Goal: Ask a question: Seek information or help from site administrators or community

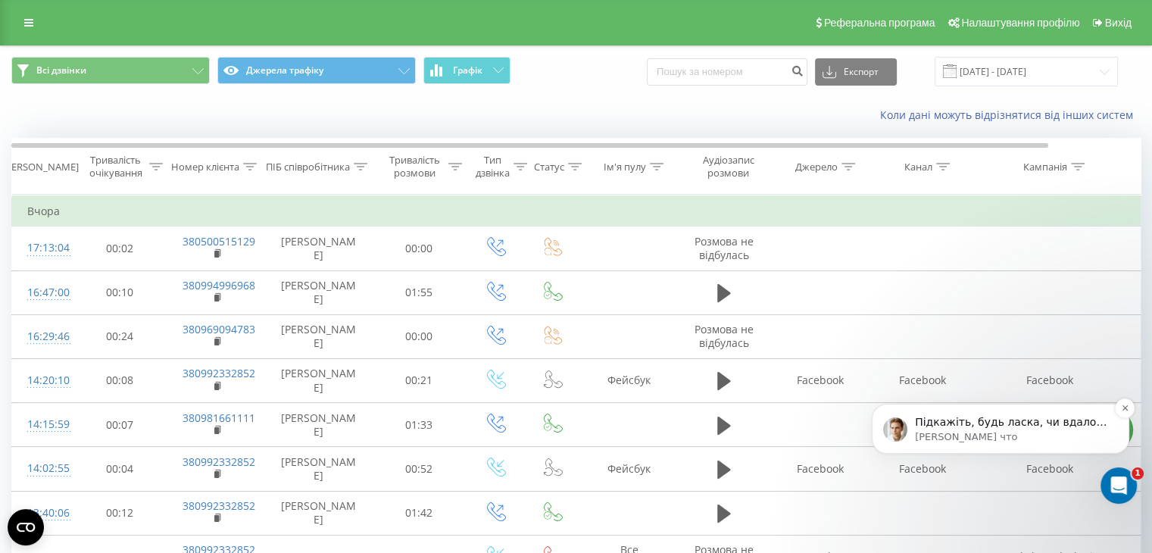
click at [1009, 427] on p "Підкажіть, будь ласка, чи вдалося мені відповісти на ваше запитання? Чи можу на…" at bounding box center [1012, 422] width 195 height 15
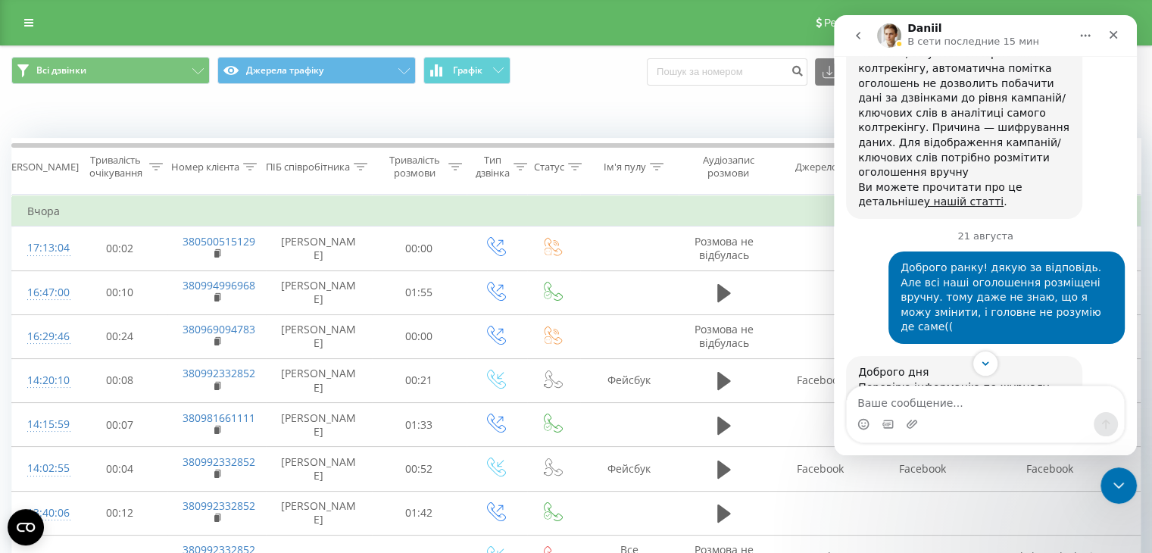
scroll to position [11197, 0]
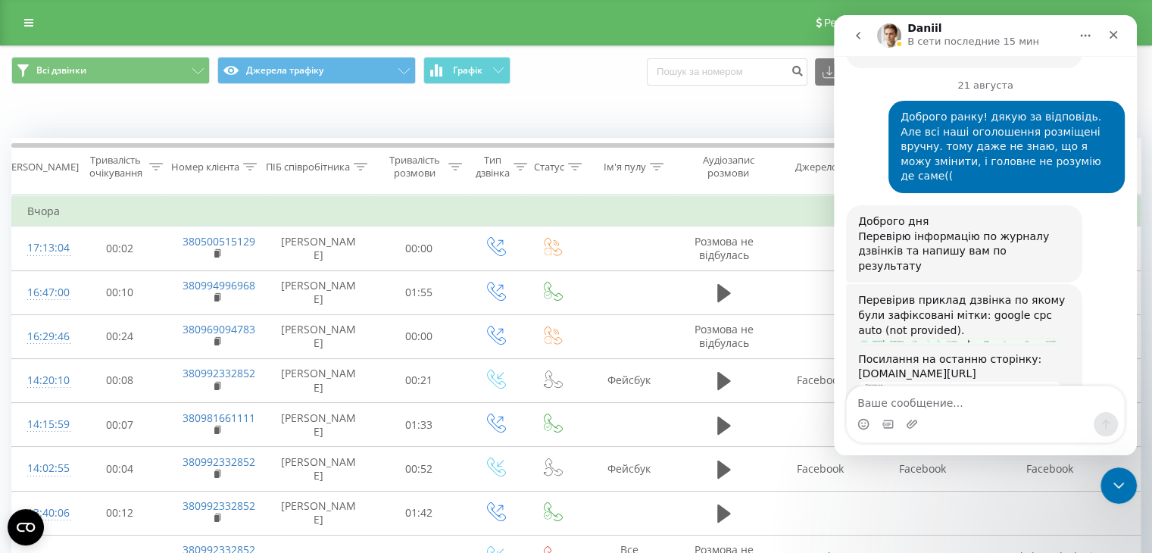
click at [926, 401] on textarea "Ваше сообщение..." at bounding box center [985, 399] width 277 height 26
type textarea "C"
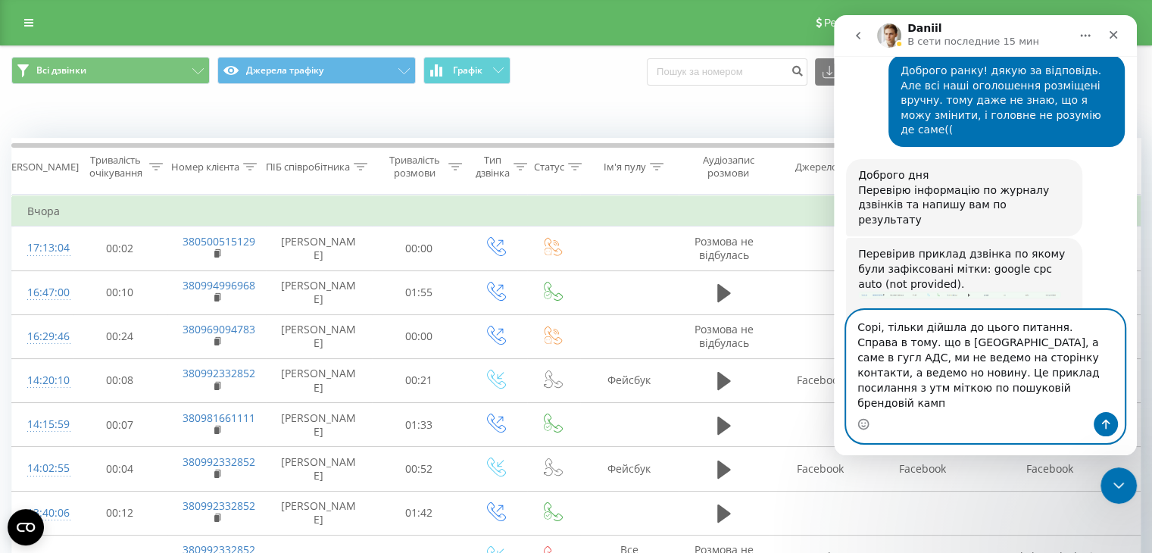
scroll to position [11258, 0]
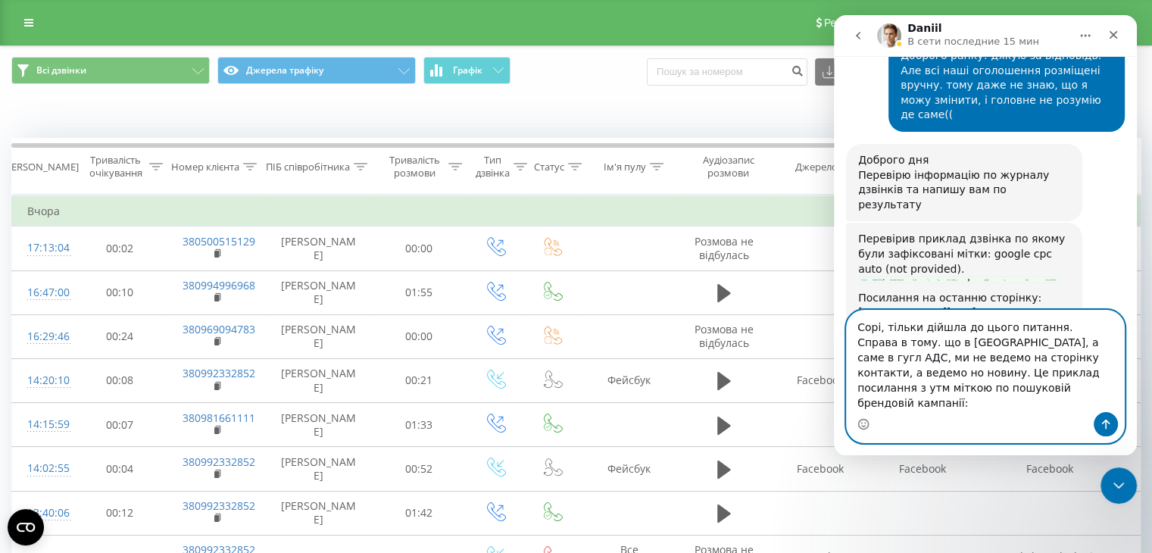
paste textarea "[URL][DOMAIN_NAME][PERSON_NAME]"
type textarea "Сорі, тільки дійшла до цього питання. Справа в тому. що в РК, а саме в гугл АДС…"
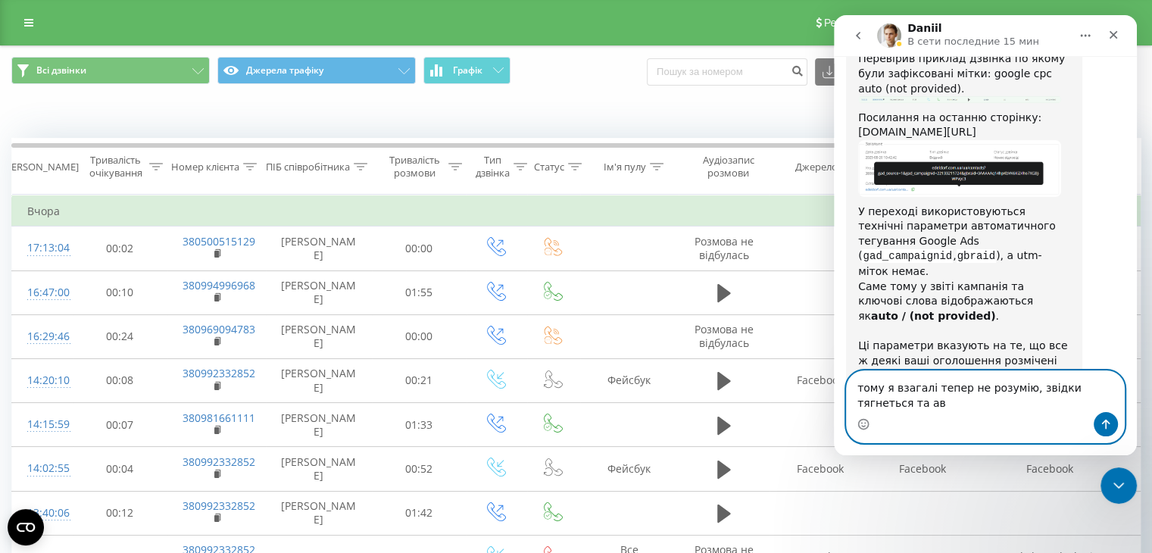
scroll to position [11454, 0]
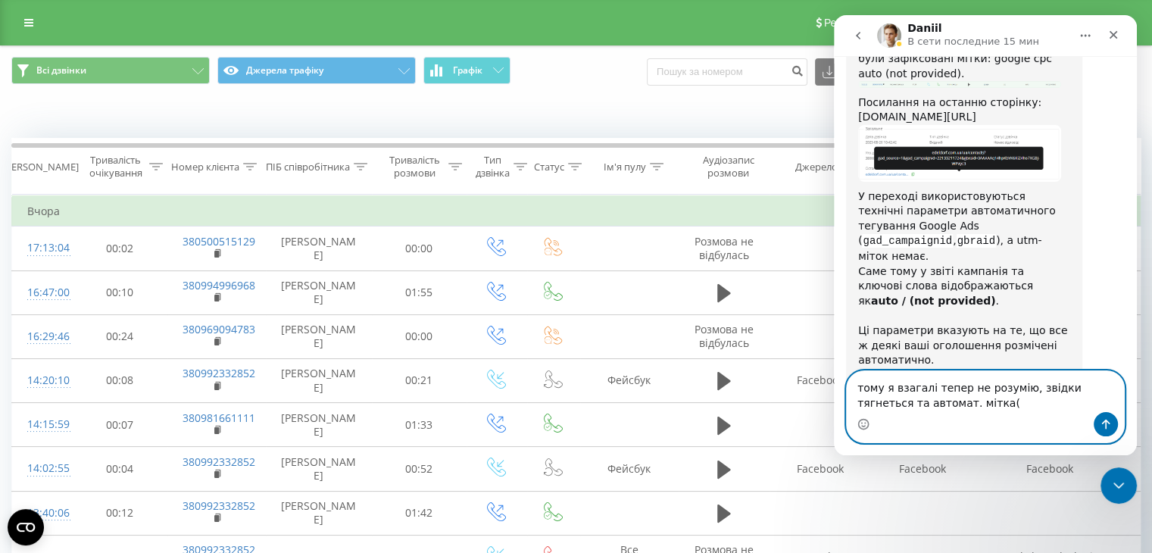
type textarea "тому я взагалі тепер не розумію, звідки тягнеться та автомат. мітка(("
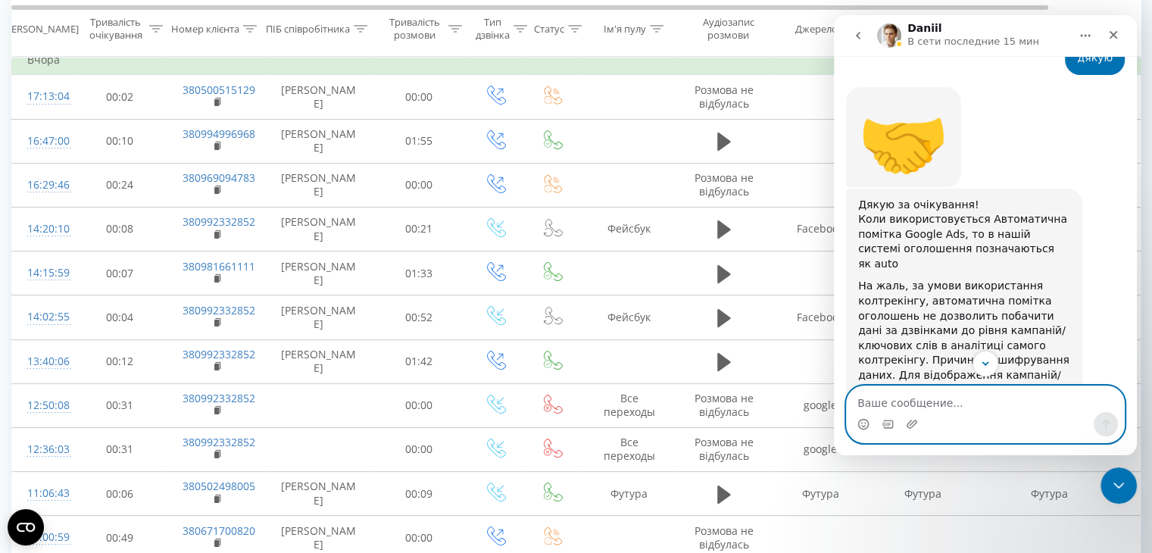
scroll to position [10824, 0]
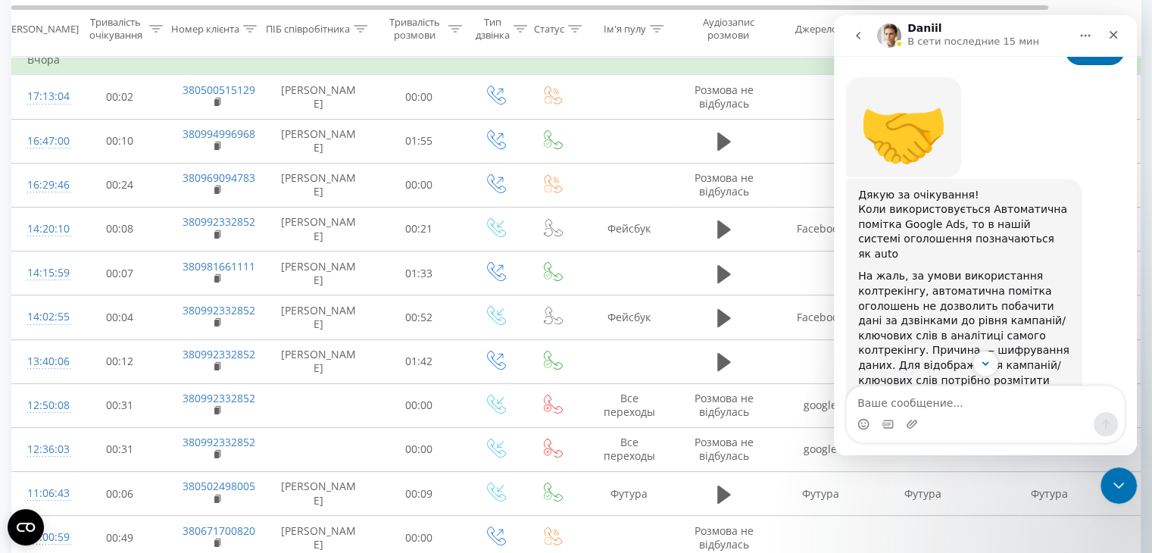
drag, startPoint x: 911, startPoint y: 255, endPoint x: 858, endPoint y: 210, distance: 69.8
copy div "edeldorf.com.ua/ua/contacts?gad_source=1&gad_campaignid=22133211724&gbraid=0AAA…"
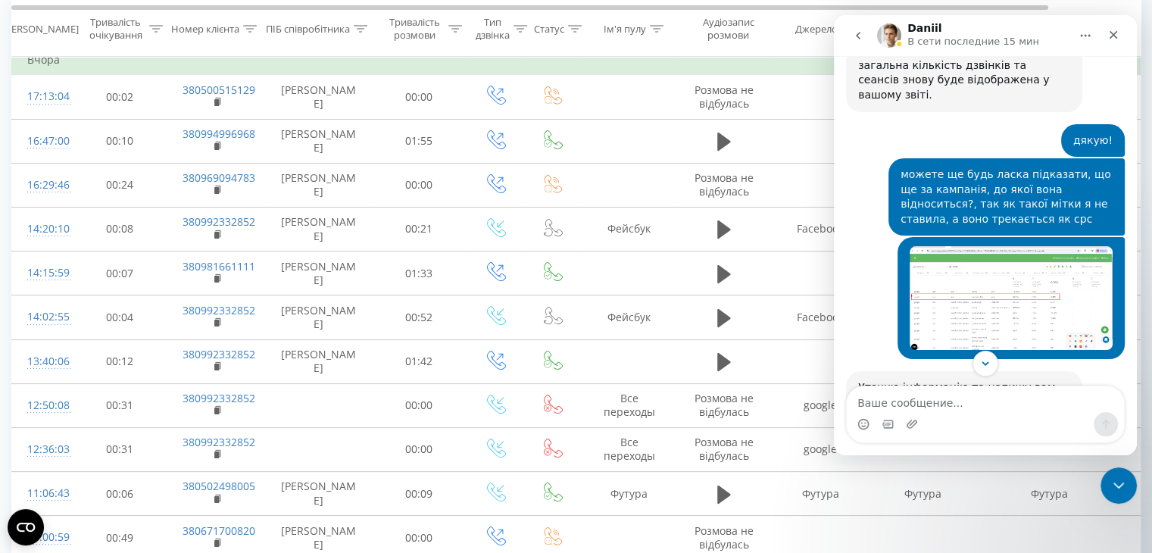
scroll to position [10460, 0]
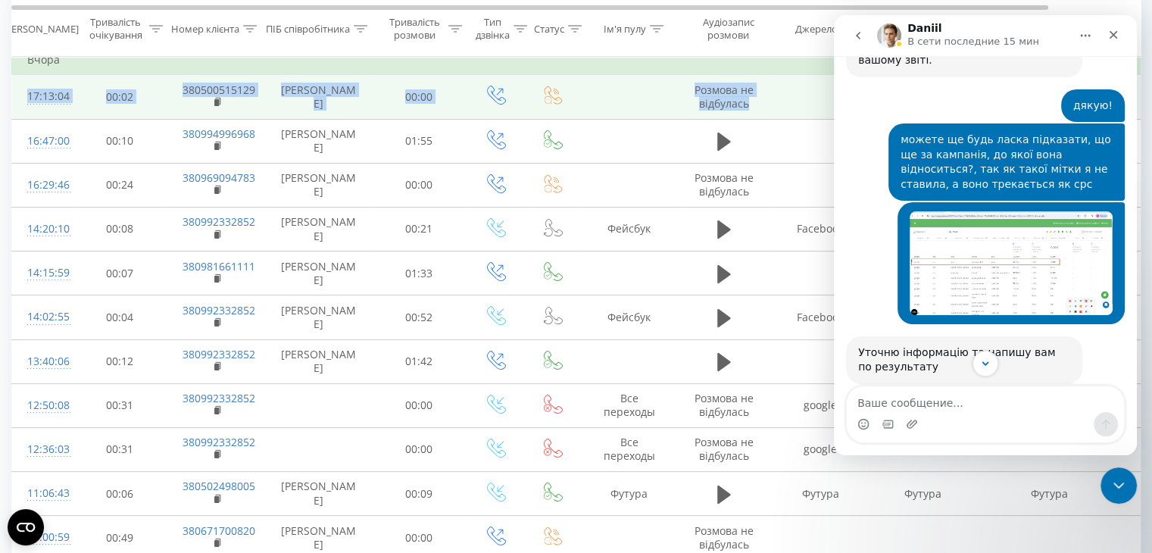
drag, startPoint x: 1137, startPoint y: 66, endPoint x: 1136, endPoint y: 79, distance: 13.0
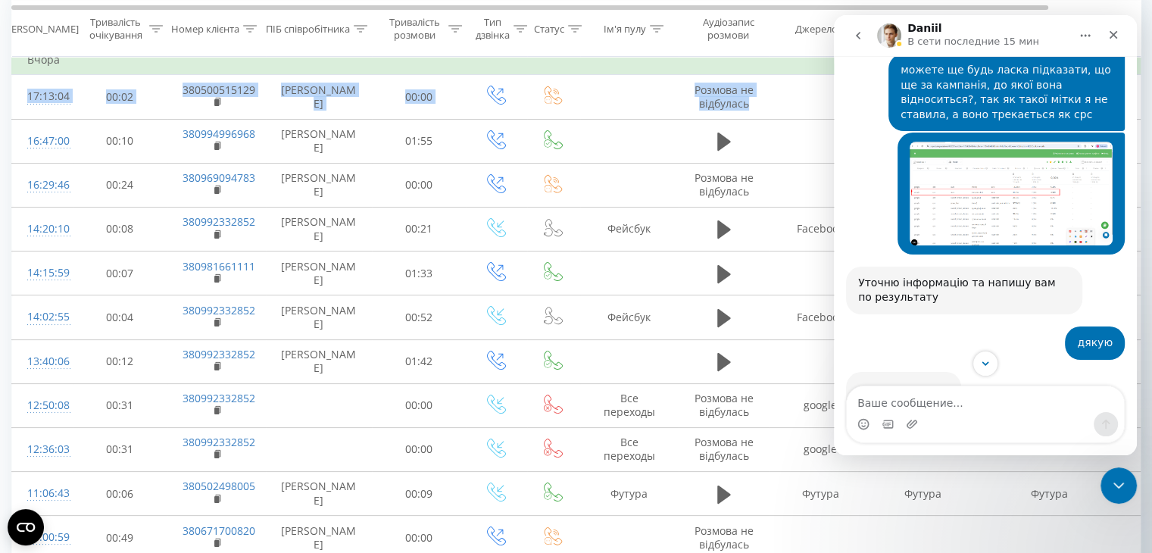
scroll to position [10536, 0]
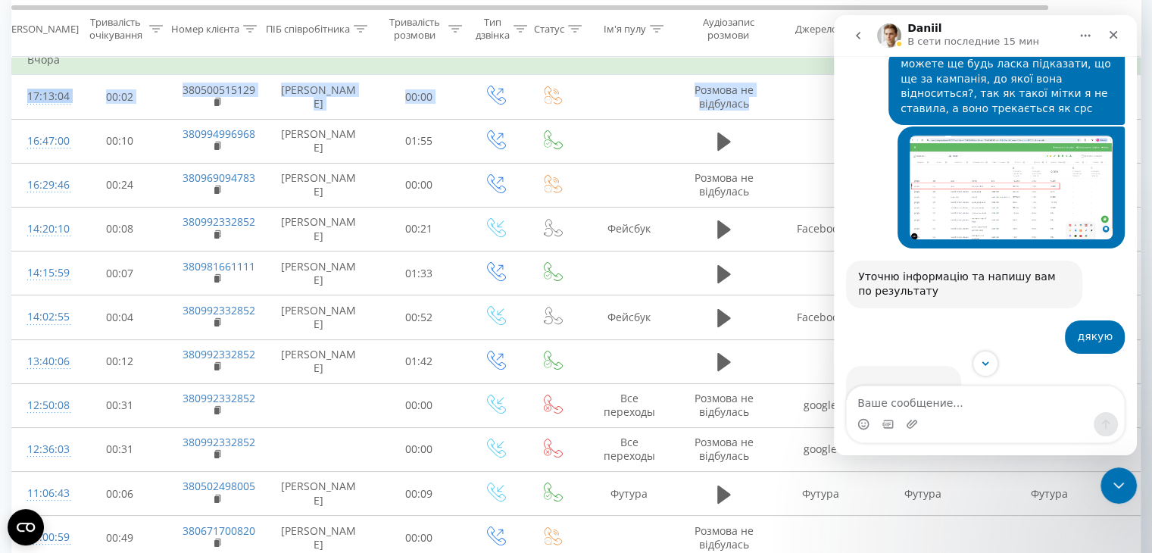
drag, startPoint x: 1132, startPoint y: 358, endPoint x: 1131, endPoint y: 378, distance: 19.7
click at [1131, 378] on div "Ringostat каждый день помогает бизнесу эффективнее управлять рекламными бюджета…" at bounding box center [985, 228] width 303 height 345
click at [1134, 395] on div "Мессенджер Intercom" at bounding box center [985, 414] width 303 height 58
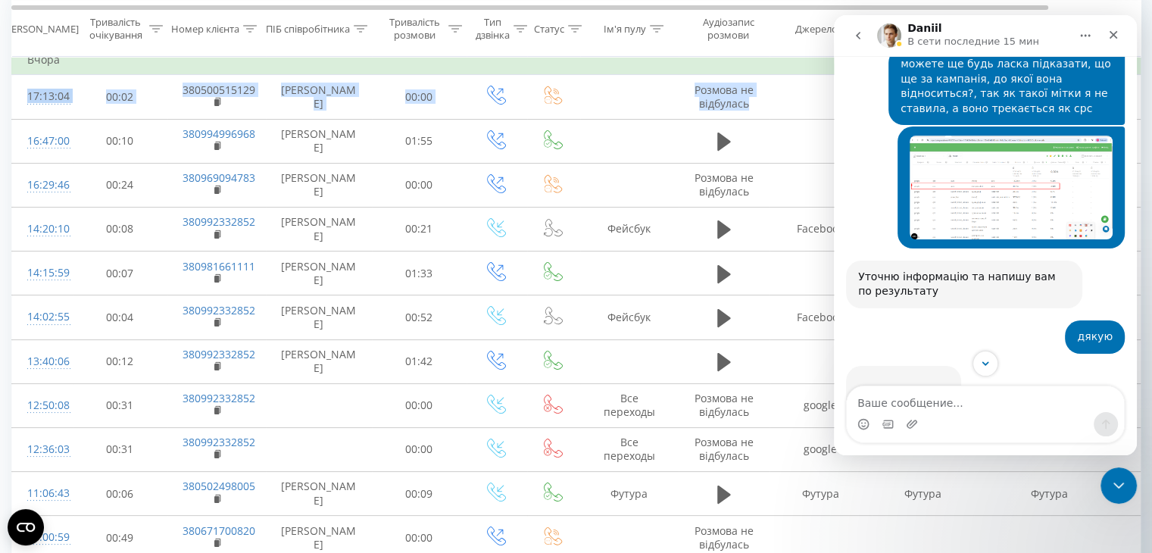
click at [1098, 370] on div "Мессенджер Intercom" at bounding box center [985, 364] width 303 height 26
drag, startPoint x: 1131, startPoint y: 360, endPoint x: 1042, endPoint y: 325, distance: 96.2
click at [1042, 325] on div "Ringostat каждый день помогает бизнесу эффективнее управлять рекламными бюджета…" at bounding box center [985, 228] width 303 height 345
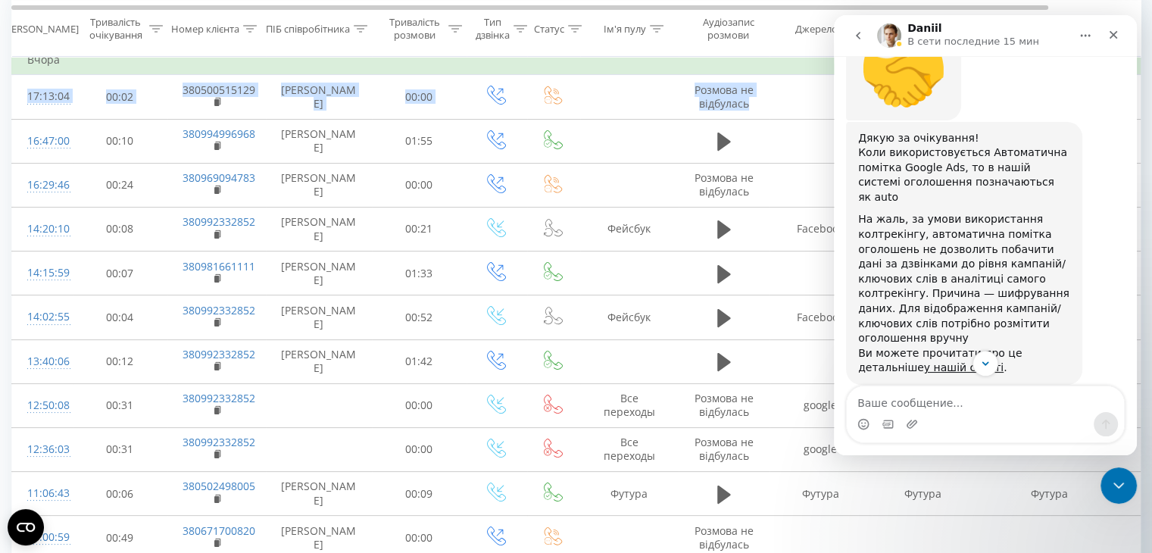
scroll to position [10914, 0]
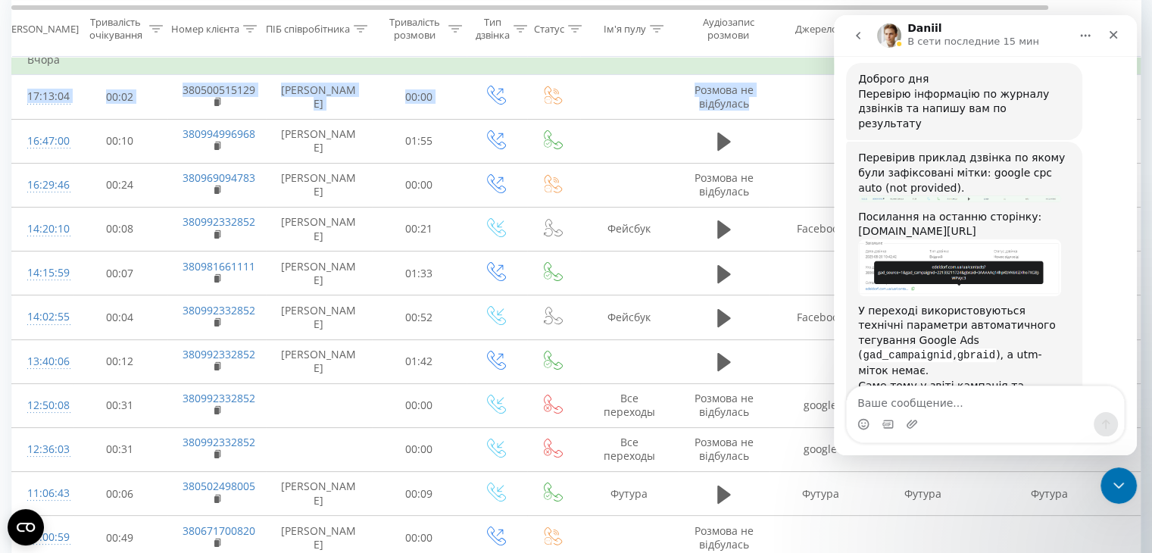
scroll to position [11278, 0]
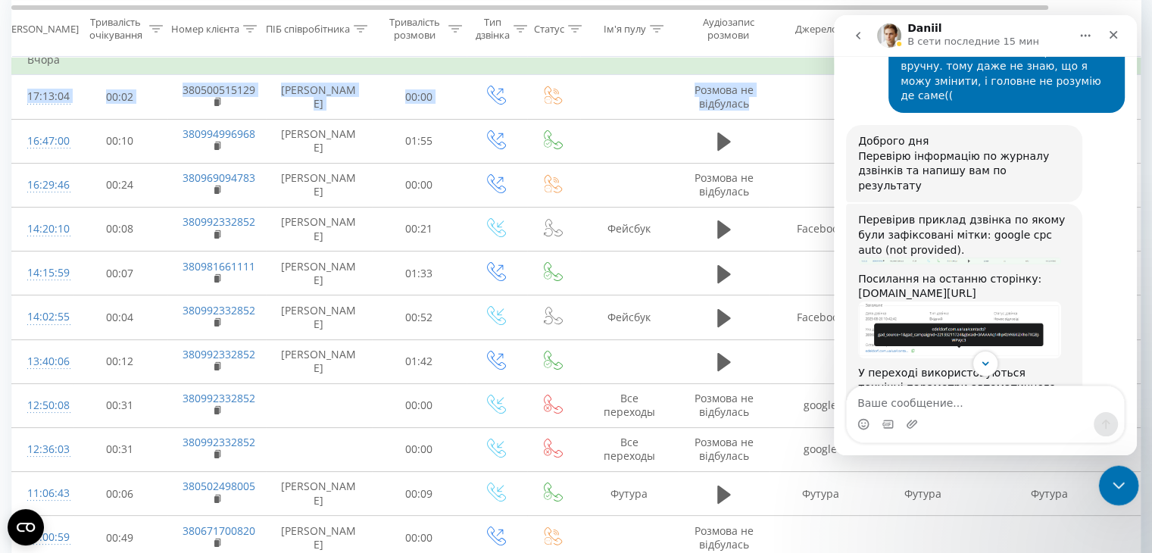
click at [1118, 476] on icon "Закрыть службу сообщений Intercom" at bounding box center [1116, 483] width 18 height 18
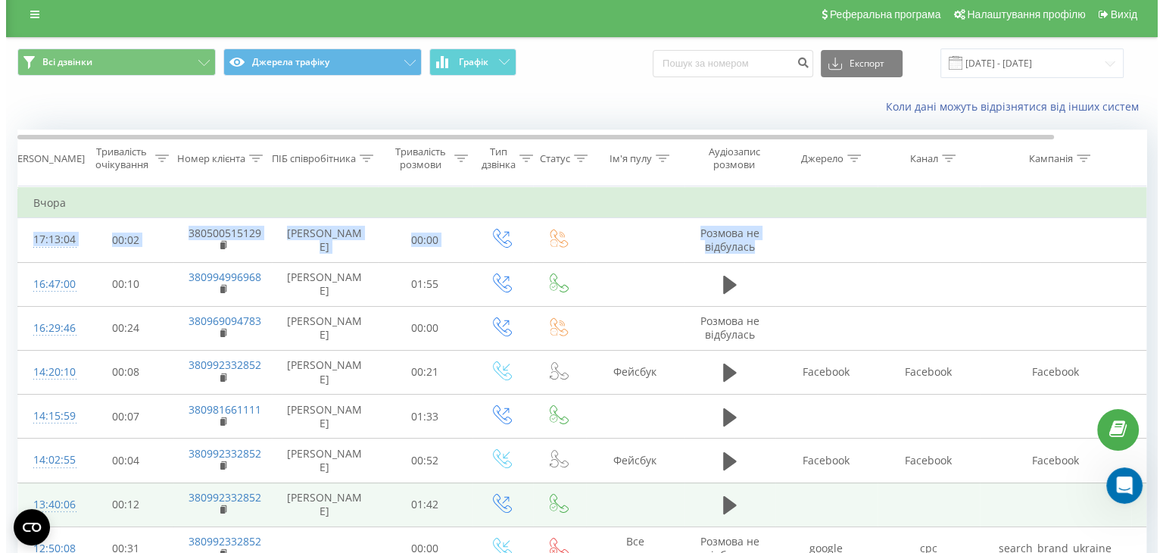
scroll to position [0, 0]
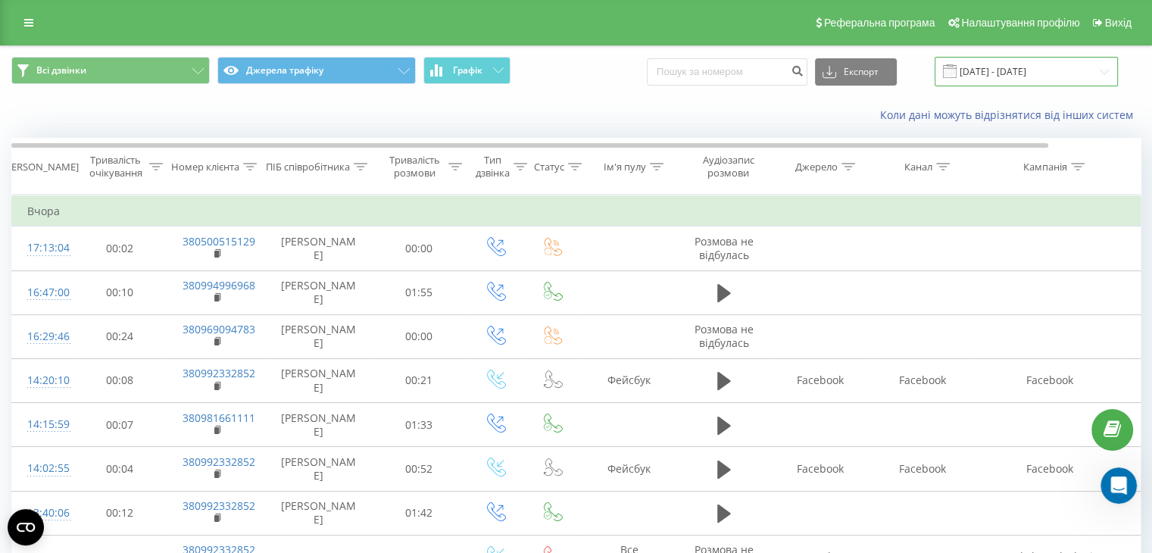
click at [1024, 71] on input "19.08.2025 - 20.08.2025" at bounding box center [1025, 72] width 183 height 30
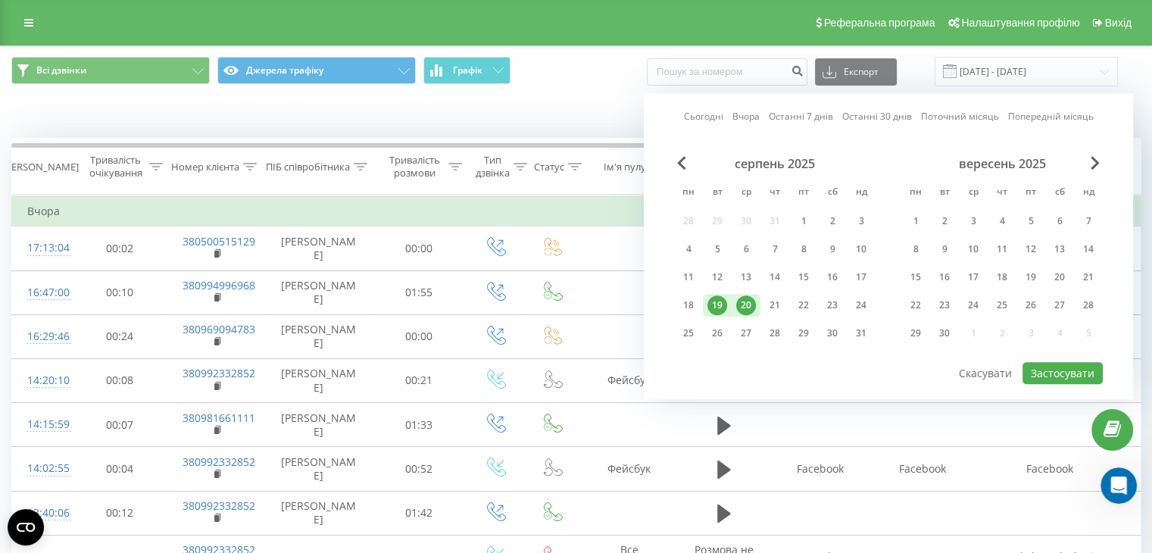
click at [744, 301] on div "20" at bounding box center [746, 305] width 20 height 20
click at [769, 304] on div "21" at bounding box center [775, 305] width 20 height 20
click at [1063, 367] on button "Застосувати" at bounding box center [1062, 373] width 80 height 22
type input "[DATE] - [DATE]"
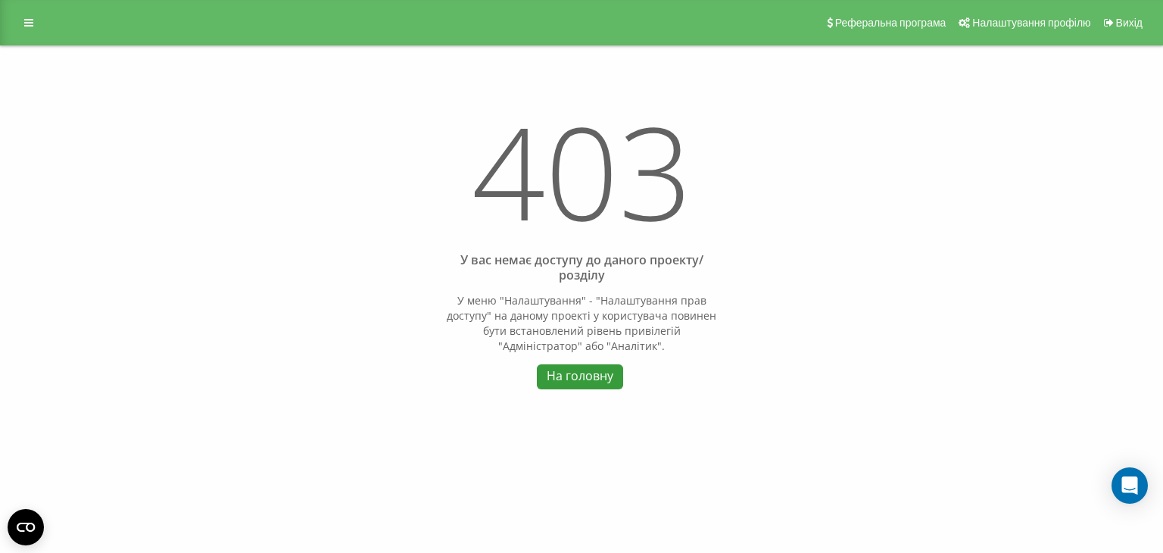
click at [591, 374] on link "На головну" at bounding box center [580, 376] width 86 height 25
click at [1132, 488] on icon "Open Intercom Messenger" at bounding box center [1130, 486] width 20 height 20
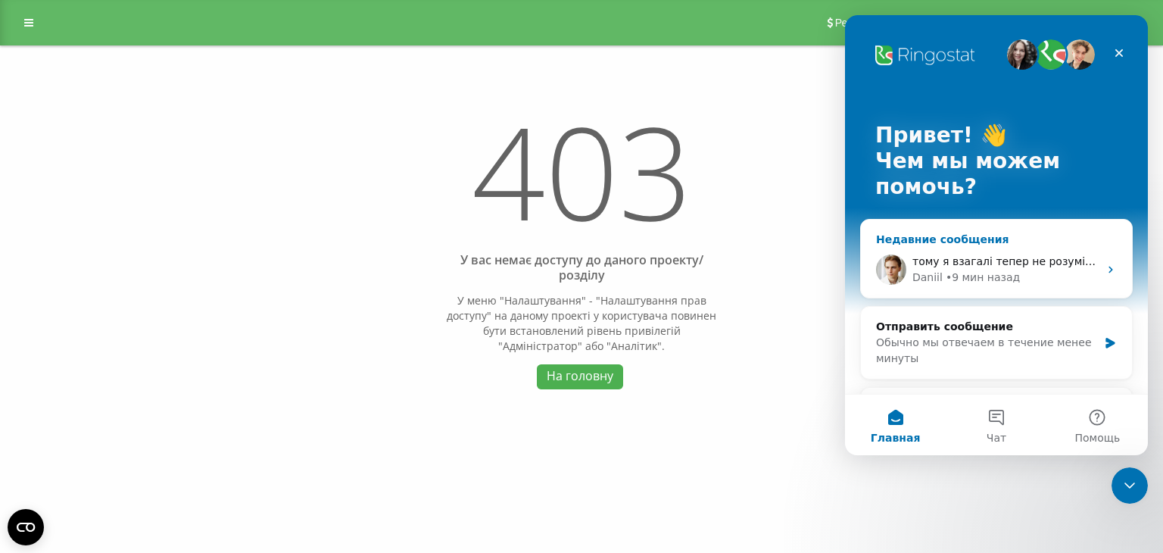
click at [967, 264] on span "тому я взагалі тепер не розумію, звідки тягнеться та автомат. мітка((" at bounding box center [1109, 261] width 394 height 12
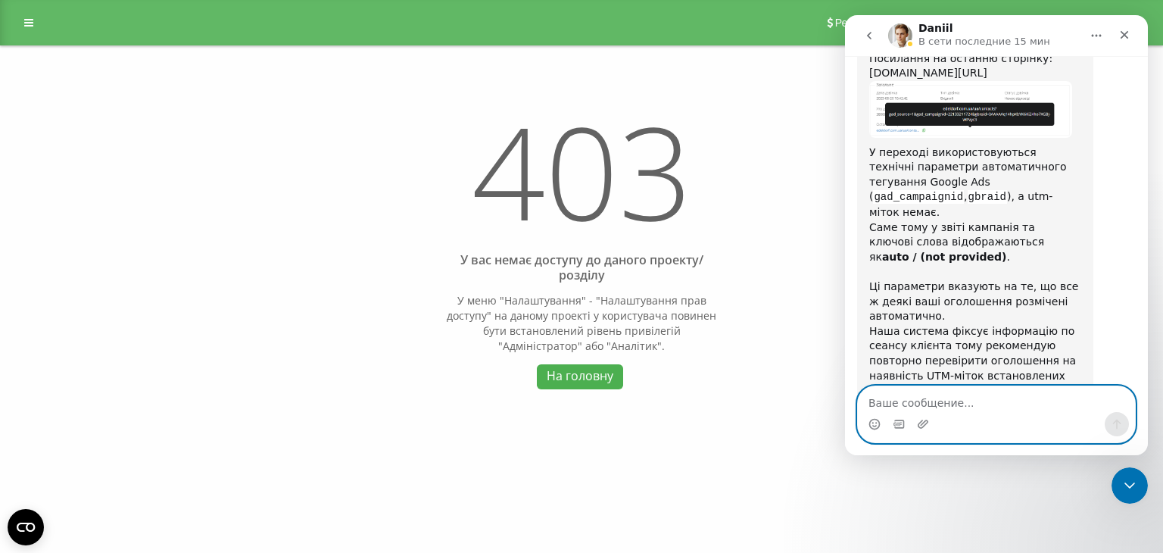
scroll to position [11488, 0]
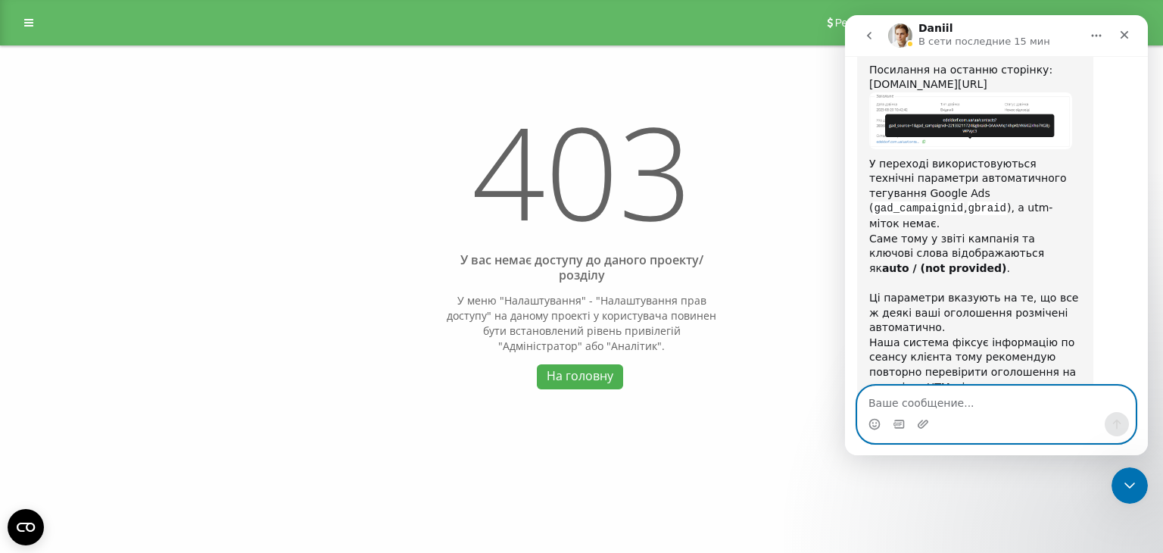
click at [915, 401] on textarea "Ваше сообщение..." at bounding box center [996, 399] width 277 height 26
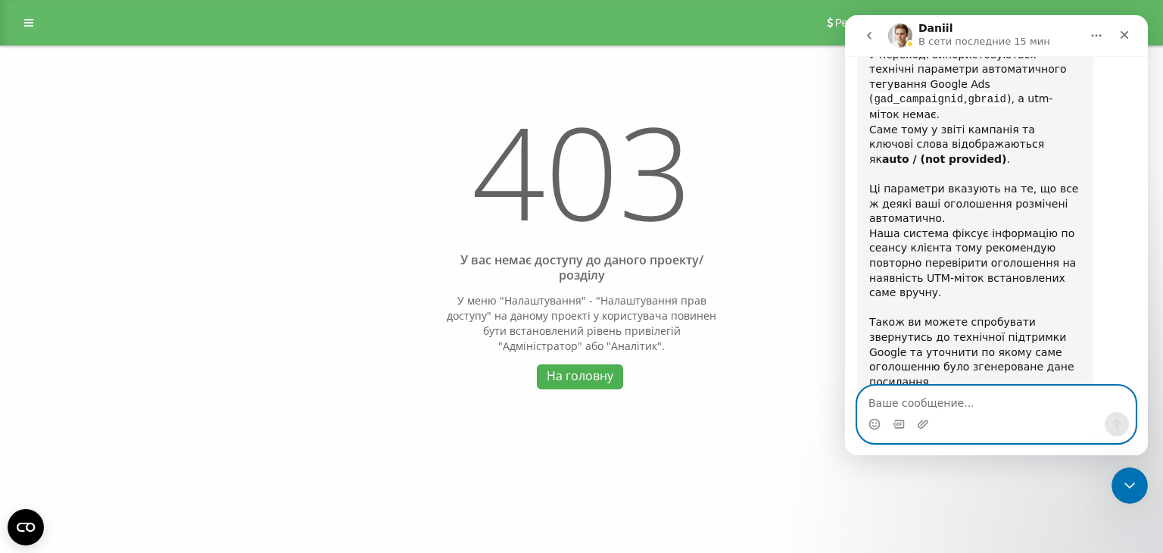
scroll to position [11611, 0]
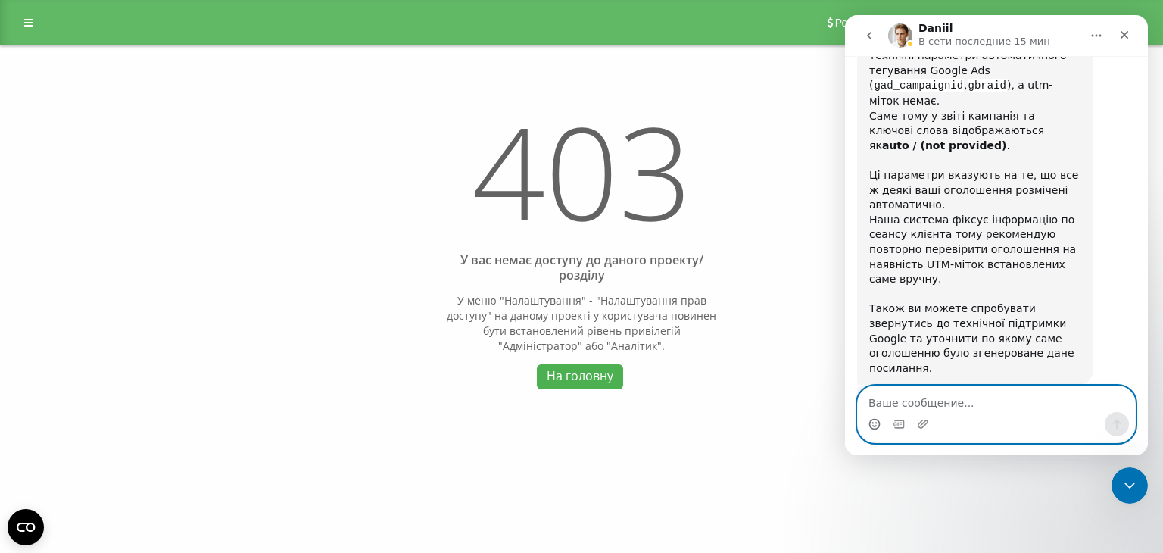
click at [876, 426] on icon "Средство выбора эмодзи" at bounding box center [875, 424] width 12 height 12
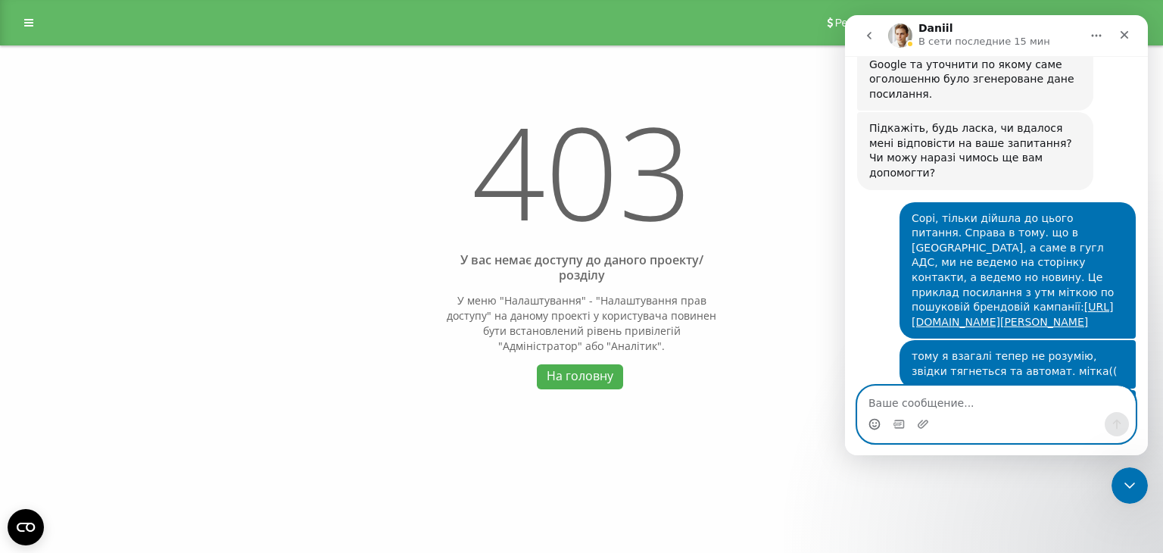
scroll to position [11887, 0]
click at [899, 398] on textarea "Ваше сообщение..." at bounding box center [996, 399] width 277 height 26
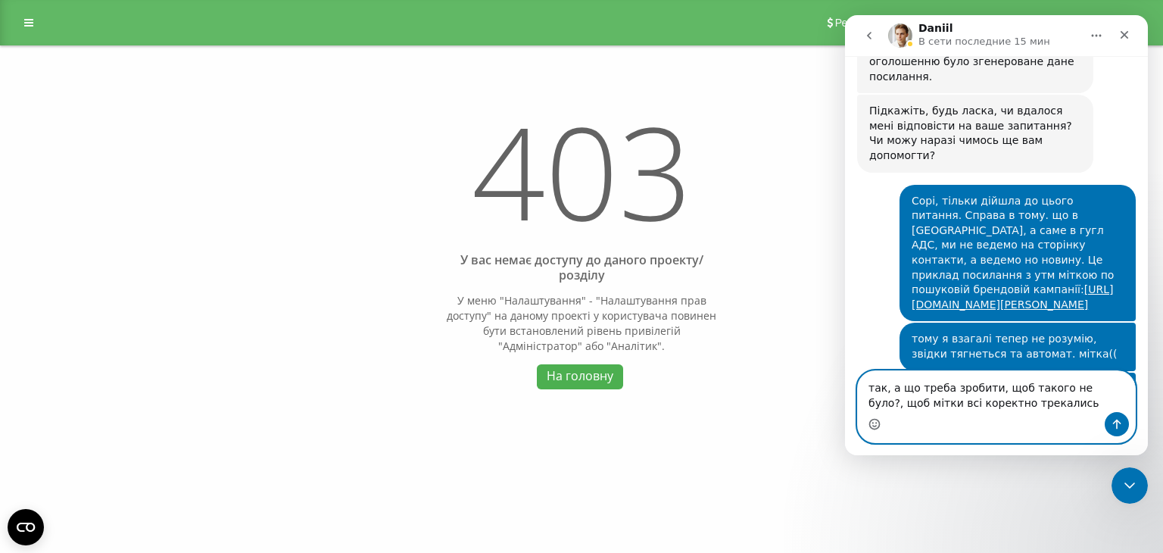
scroll to position [11934, 0]
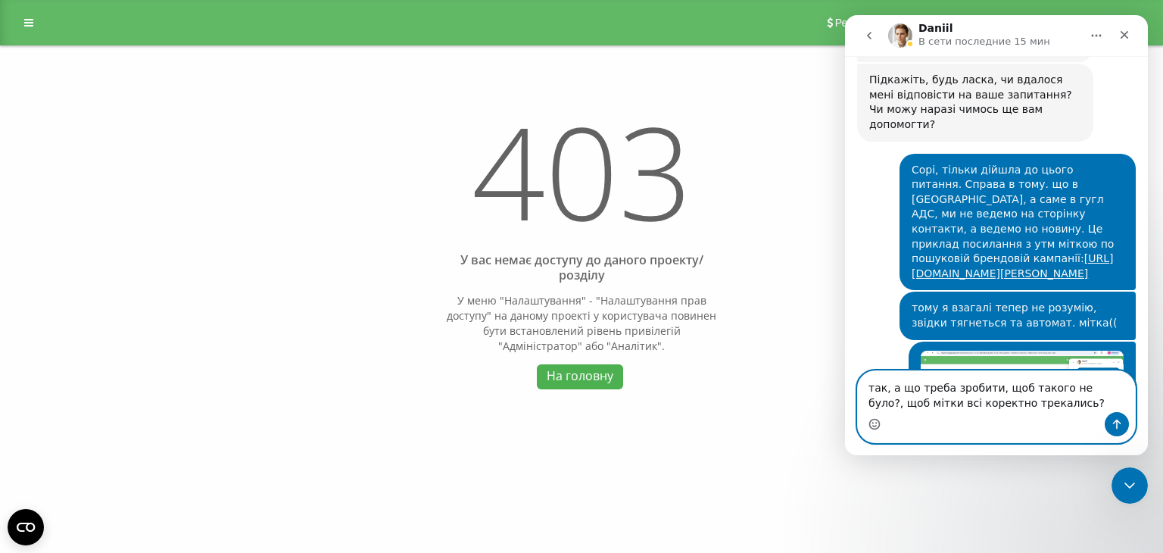
type textarea "так, а що треба зробити, щоб такого не було?, щоб мітки всі коректно трекались?"
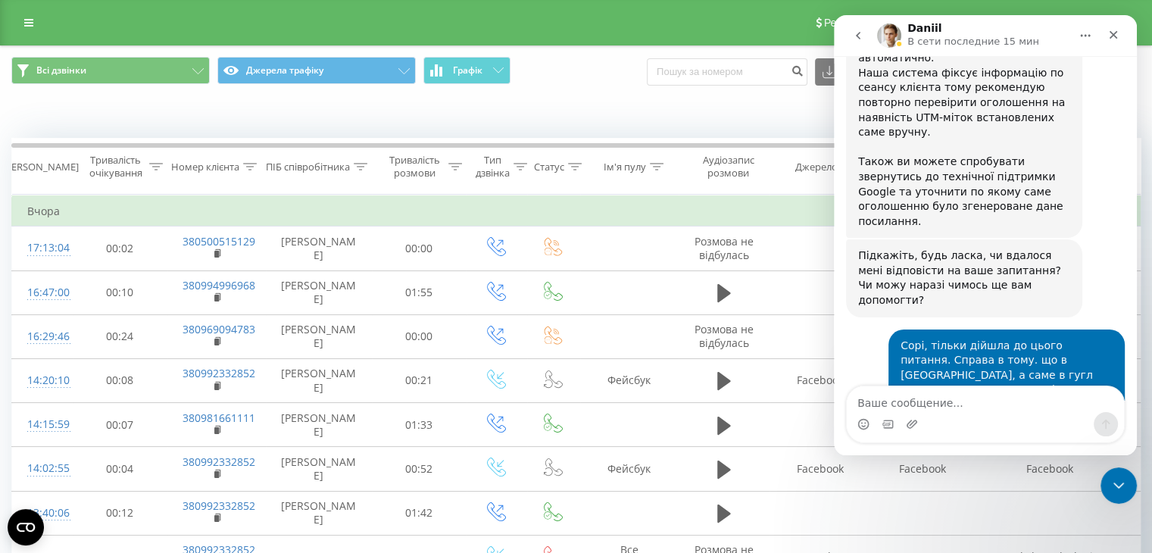
scroll to position [11918, 0]
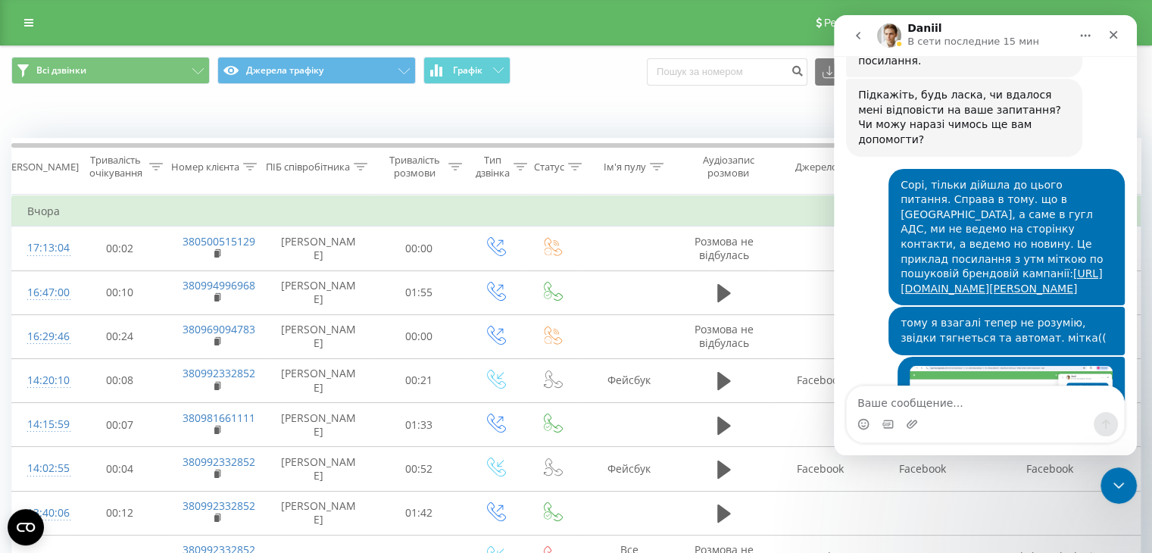
click at [894, 396] on textarea "Ваше сообщение..." at bounding box center [985, 399] width 277 height 26
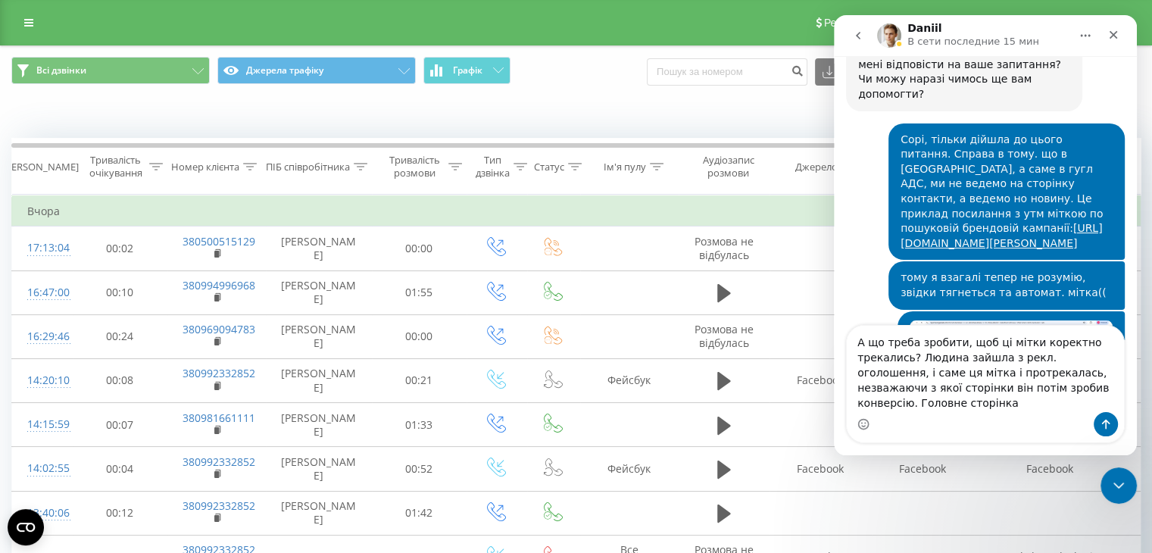
scroll to position [11979, 0]
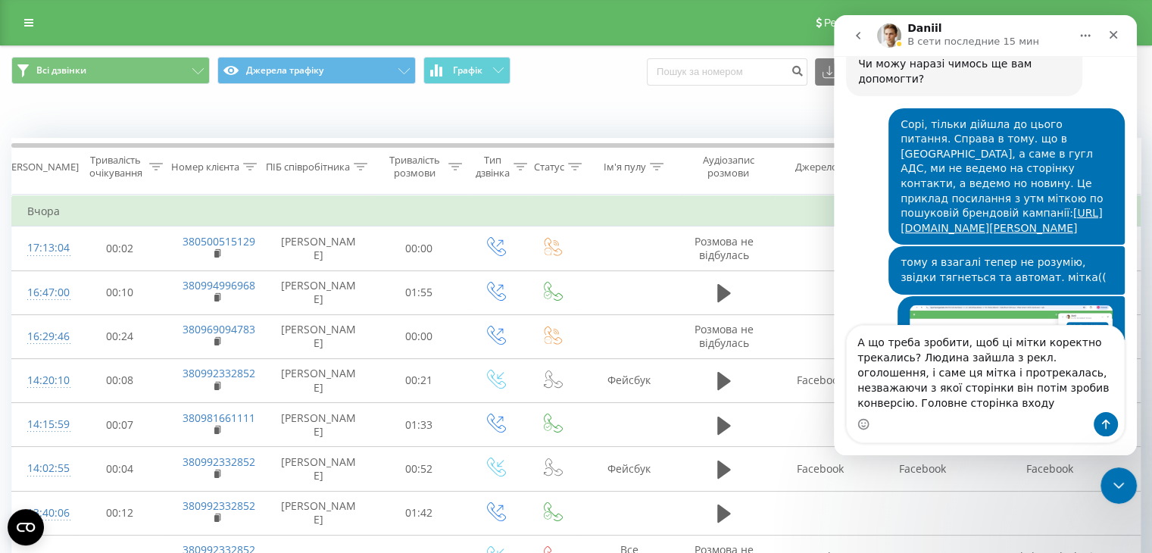
type textarea "А що треба зробити, щоб ці мітки коректно трекались? Людина зайшла з рекл. огол…"
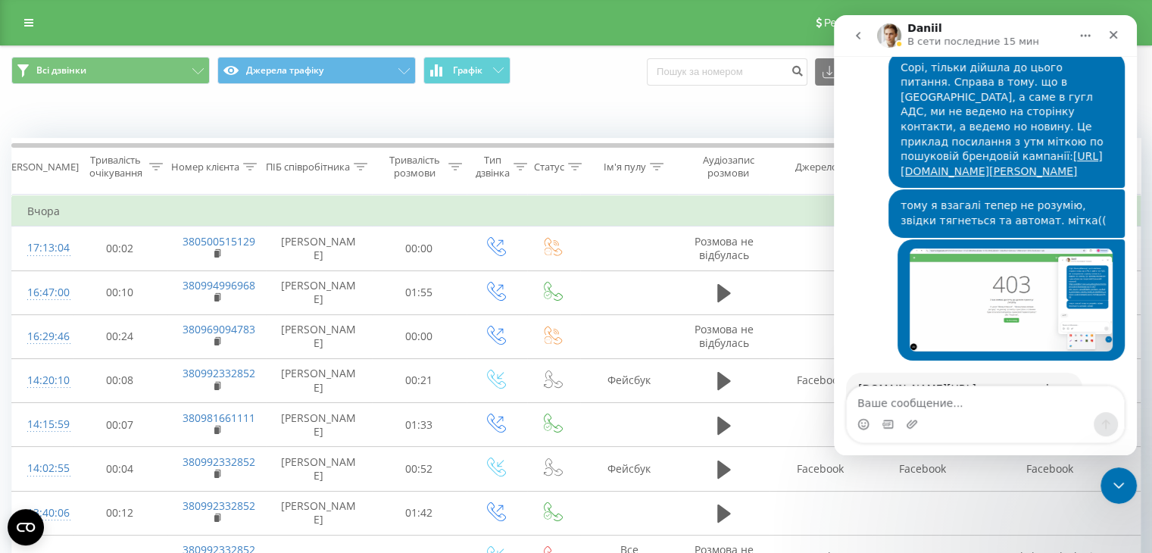
scroll to position [12037, 0]
